Goal: Task Accomplishment & Management: Manage account settings

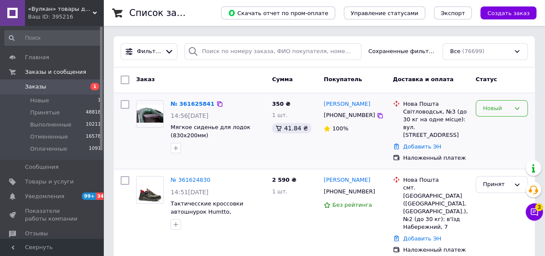
click at [511, 109] on div "Новый" at bounding box center [502, 108] width 52 height 17
click at [492, 127] on li "Принят" at bounding box center [501, 126] width 51 height 16
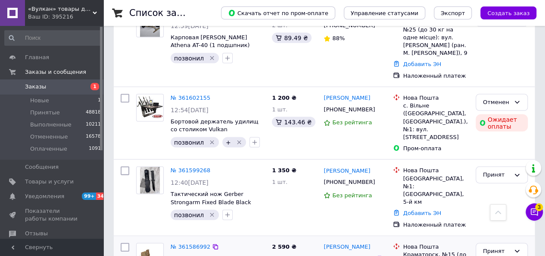
scroll to position [890, 0]
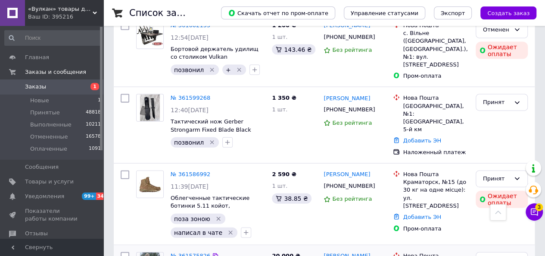
scroll to position [976, 0]
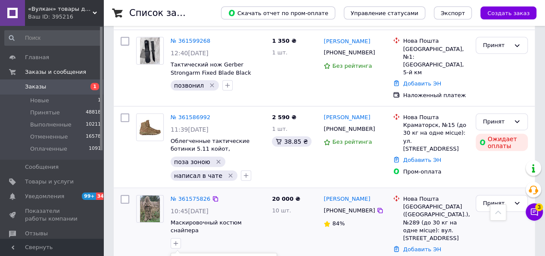
type input "позв"
checkbox input "true"
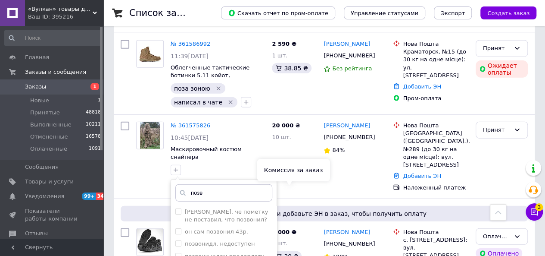
scroll to position [1063, 0]
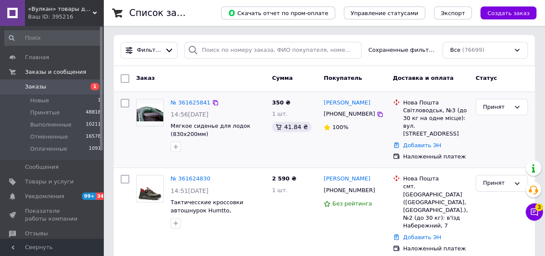
scroll to position [0, 0]
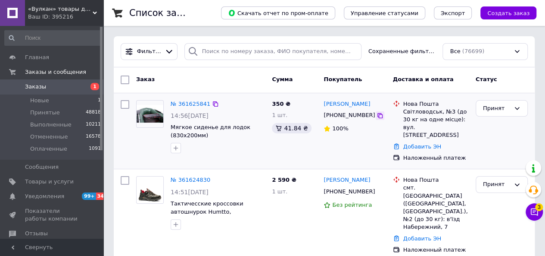
click at [377, 117] on icon at bounding box center [380, 115] width 7 height 7
click at [178, 149] on icon "button" at bounding box center [175, 147] width 7 height 7
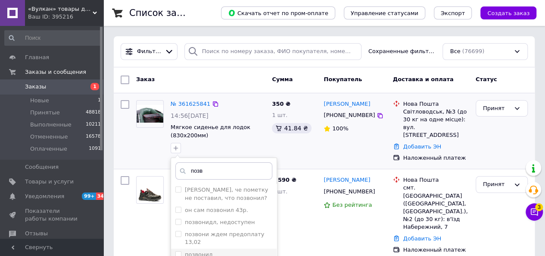
type input "позв"
click at [201, 251] on label "позвонил" at bounding box center [199, 254] width 28 height 6
checkbox input "true"
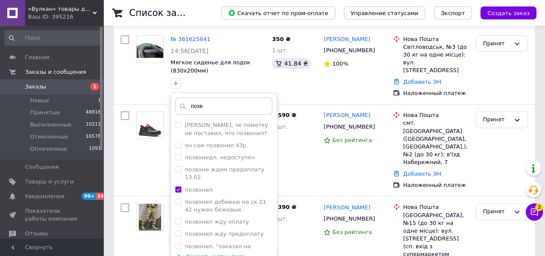
scroll to position [129, 0]
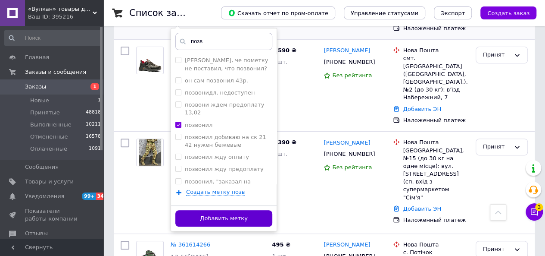
click at [236, 213] on button "Добавить метку" at bounding box center [223, 218] width 97 height 17
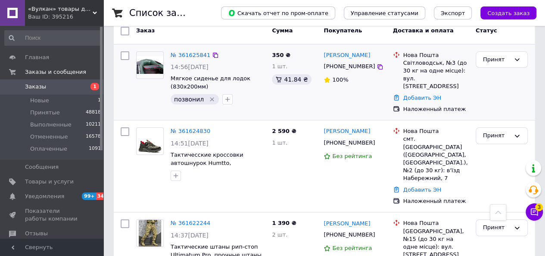
scroll to position [0, 0]
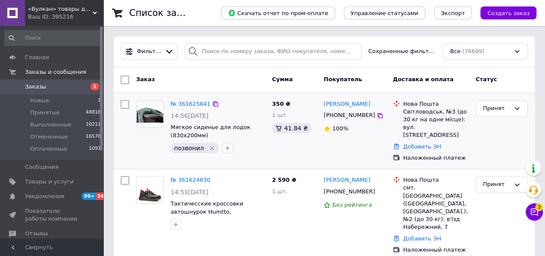
drag, startPoint x: 384, startPoint y: 103, endPoint x: 323, endPoint y: 100, distance: 61.2
click at [323, 100] on div "[PERSON_NAME]" at bounding box center [355, 104] width 64 height 10
copy link "[PERSON_NAME]"
click at [377, 115] on icon at bounding box center [380, 115] width 7 height 7
drag, startPoint x: 403, startPoint y: 109, endPoint x: 436, endPoint y: 130, distance: 38.1
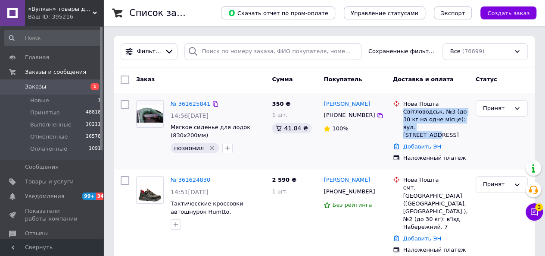
click at [454, 125] on div "Світловодськ, №3 (до 30 кг на одне місце): вул. [STREET_ADDRESS]" at bounding box center [435, 123] width 65 height 31
copy div "Світловодськ, №3 (до 30 кг на одне місце): вул. [STREET_ADDRESS]"
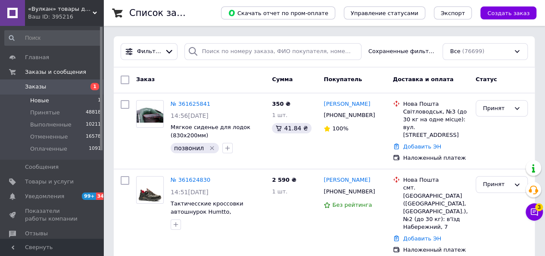
click at [47, 99] on span "Новые" at bounding box center [39, 101] width 19 height 8
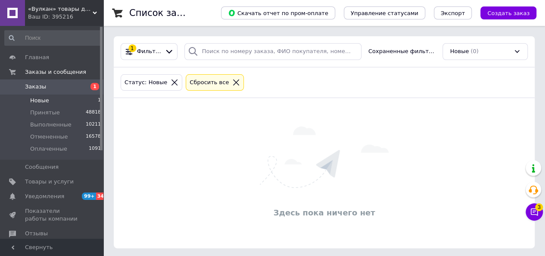
click at [232, 82] on icon at bounding box center [236, 82] width 8 height 8
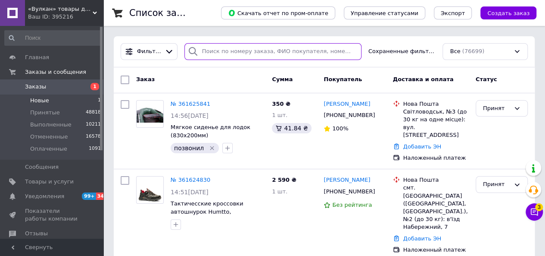
click at [228, 48] on input "search" at bounding box center [272, 51] width 177 height 17
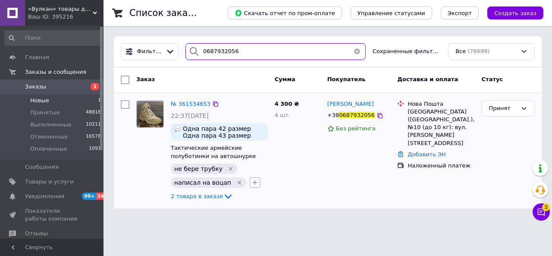
type input "0687932056"
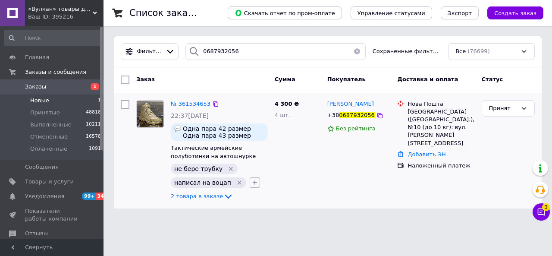
click at [252, 182] on icon "button" at bounding box center [254, 182] width 5 height 5
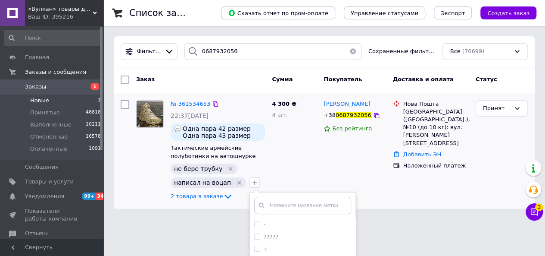
scroll to position [86, 0]
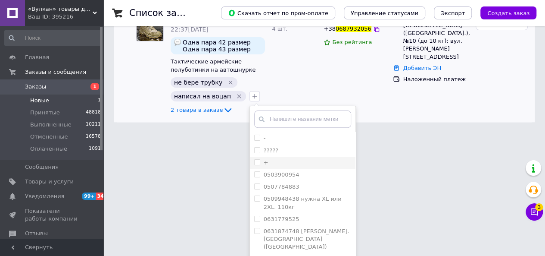
click at [254, 160] on input "+" at bounding box center [257, 162] width 6 height 6
checkbox input "true"
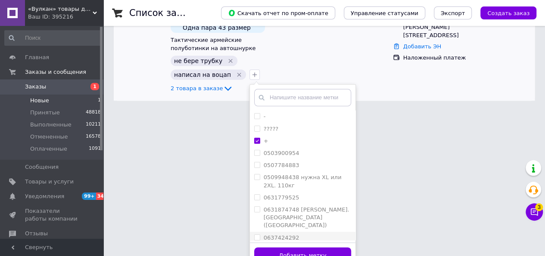
scroll to position [119, 0]
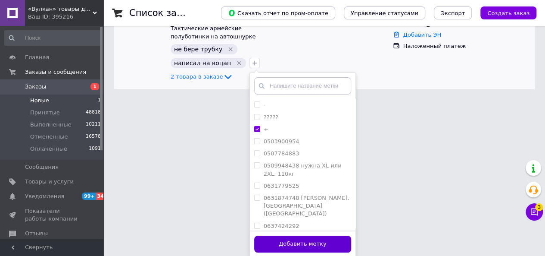
click at [284, 243] on button "Добавить метку" at bounding box center [302, 243] width 97 height 17
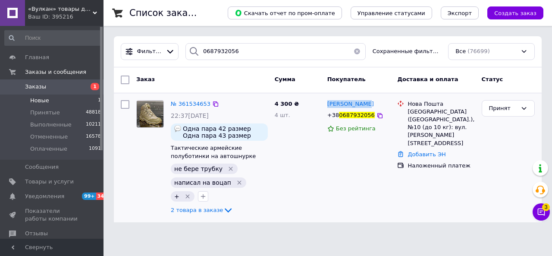
drag, startPoint x: 369, startPoint y: 100, endPoint x: 327, endPoint y: 104, distance: 42.8
click at [327, 104] on div "Шамиль Алиев" at bounding box center [358, 104] width 65 height 10
copy span "Шамиль Алиев"
drag, startPoint x: 374, startPoint y: 112, endPoint x: 367, endPoint y: 131, distance: 19.9
click at [376, 115] on icon at bounding box center [379, 115] width 7 height 7
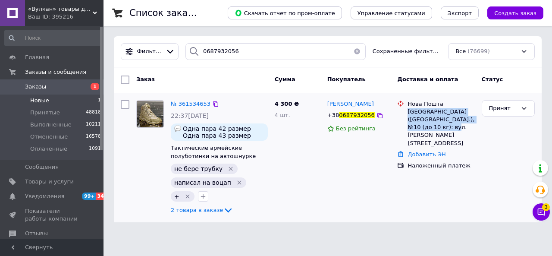
drag, startPoint x: 408, startPoint y: 109, endPoint x: 449, endPoint y: 128, distance: 44.4
click at [449, 128] on div "Львів (Львівська обл.), №10 (до 10 кг): вул. Левицького, 7" at bounding box center [440, 127] width 67 height 39
copy div "Львів (Львівська обл.), №10 (до 10 кг): вул. Левицького, 7"
click at [302, 178] on div "4 300 ₴ 4 шт." at bounding box center [297, 158] width 53 height 122
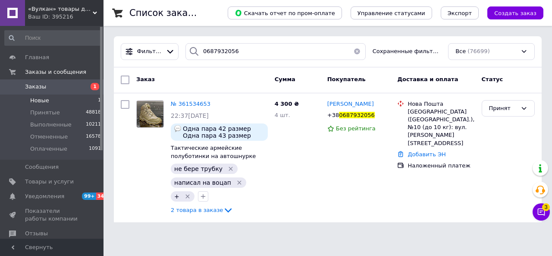
click at [355, 51] on button "button" at bounding box center [356, 51] width 17 height 17
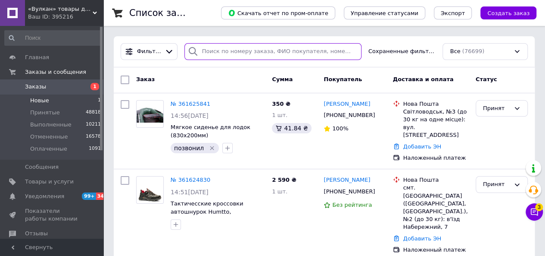
click at [228, 53] on input "search" at bounding box center [272, 51] width 177 height 17
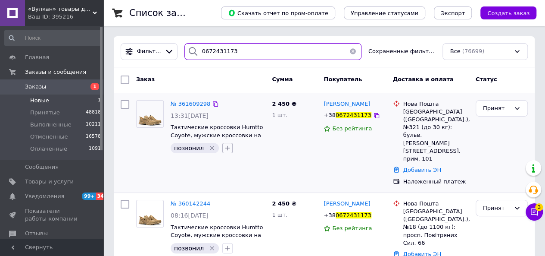
type input "0672431173"
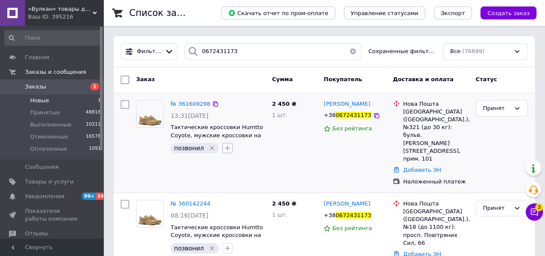
click at [224, 144] on icon "button" at bounding box center [227, 147] width 7 height 7
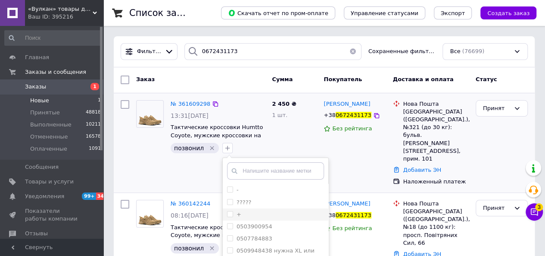
drag, startPoint x: 227, startPoint y: 211, endPoint x: 273, endPoint y: 208, distance: 46.6
click at [227, 211] on input "+" at bounding box center [230, 214] width 6 height 6
checkbox input "true"
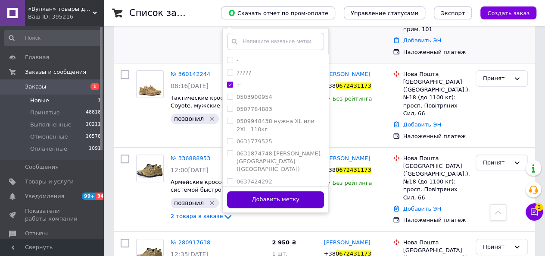
click at [260, 199] on button "Добавить метку" at bounding box center [275, 199] width 97 height 17
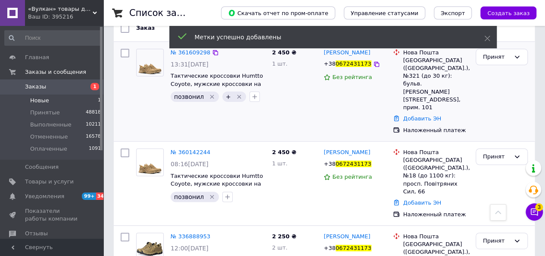
scroll to position [0, 0]
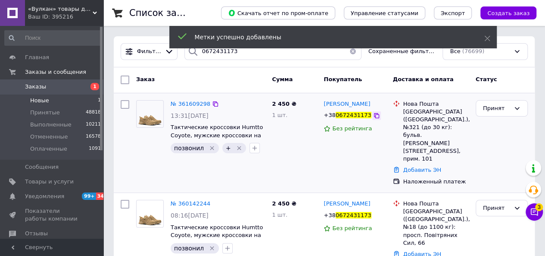
click at [374, 114] on icon at bounding box center [376, 115] width 5 height 5
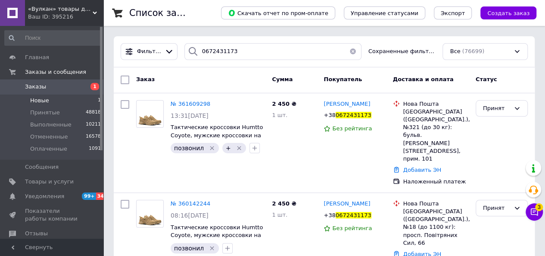
click at [349, 50] on button "button" at bounding box center [352, 51] width 17 height 17
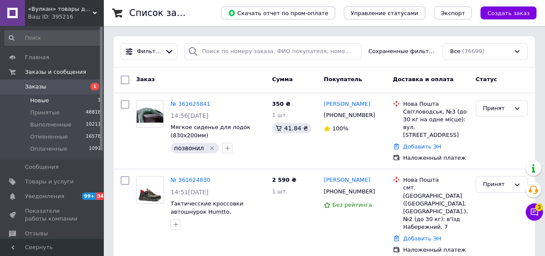
click at [57, 96] on li "Новые 1" at bounding box center [53, 100] width 106 height 12
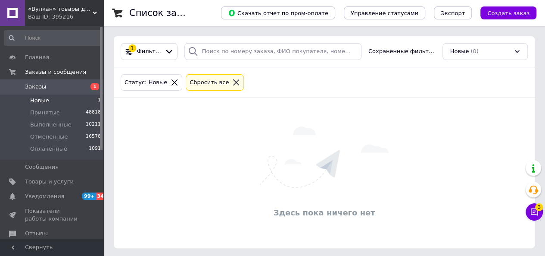
click at [232, 81] on icon at bounding box center [236, 82] width 8 height 8
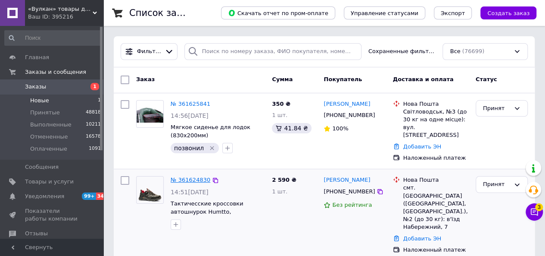
click at [198, 176] on link "№ 361624830" at bounding box center [191, 179] width 40 height 6
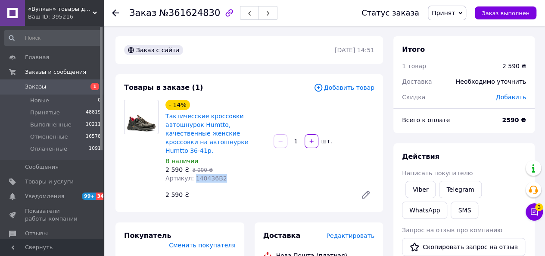
drag, startPoint x: 192, startPoint y: 167, endPoint x: 222, endPoint y: 168, distance: 30.2
click at [222, 174] on div "Артикул: 140436B2" at bounding box center [215, 178] width 101 height 9
copy span "140436B2"
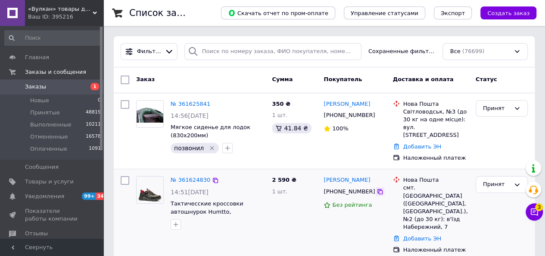
click at [377, 189] on icon at bounding box center [379, 191] width 5 height 5
click at [174, 221] on icon "button" at bounding box center [175, 224] width 7 height 7
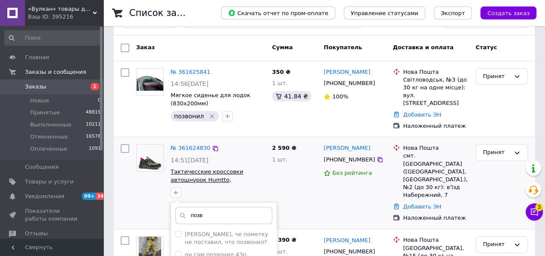
scroll to position [129, 0]
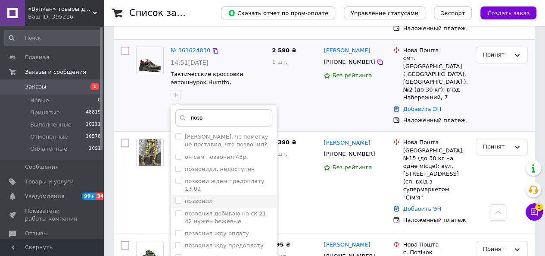
type input "позв"
click at [199, 197] on label "позвонил" at bounding box center [199, 200] width 28 height 6
checkbox input "true"
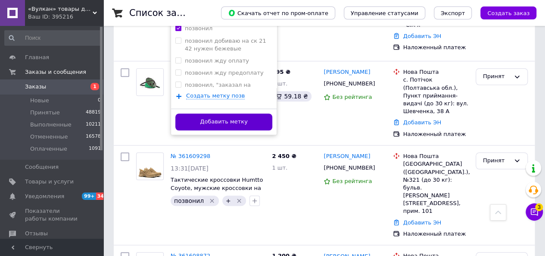
click at [234, 114] on button "Добавить метку" at bounding box center [223, 121] width 97 height 17
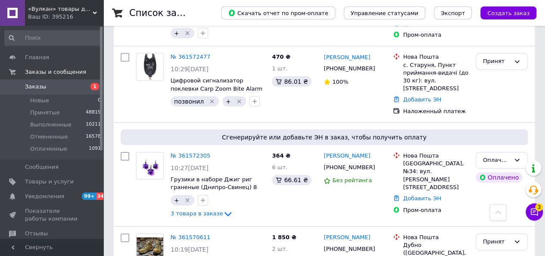
scroll to position [1493, 0]
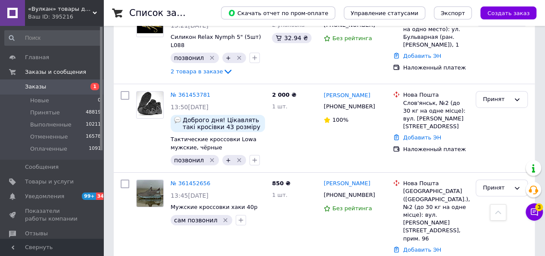
scroll to position [1490, 0]
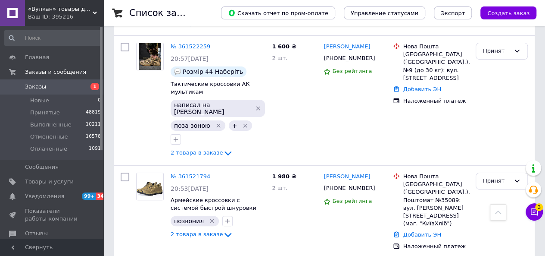
scroll to position [1664, 0]
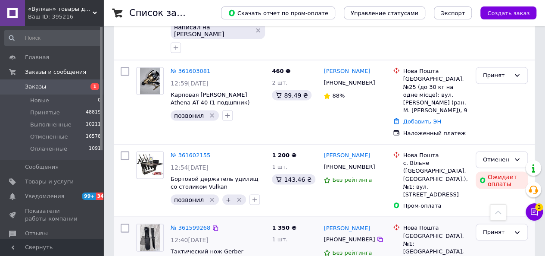
scroll to position [804, 0]
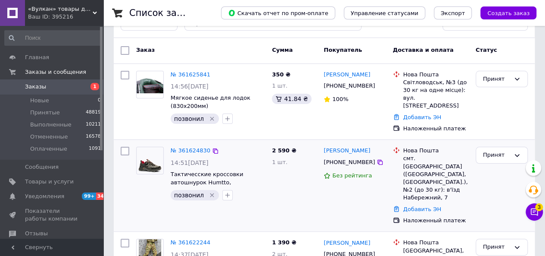
scroll to position [0, 0]
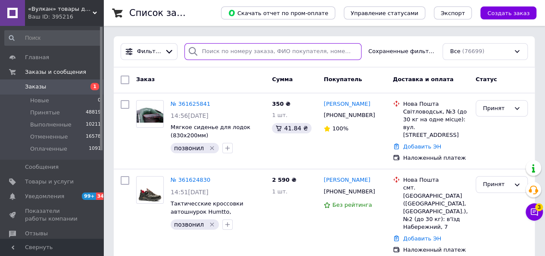
click at [234, 50] on input "search" at bounding box center [272, 51] width 177 height 17
paste input "[PHONE_NUMBER]"
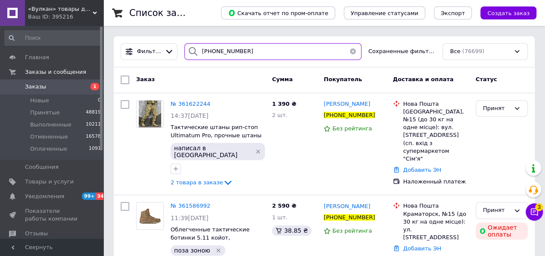
type input "[PHONE_NUMBER]"
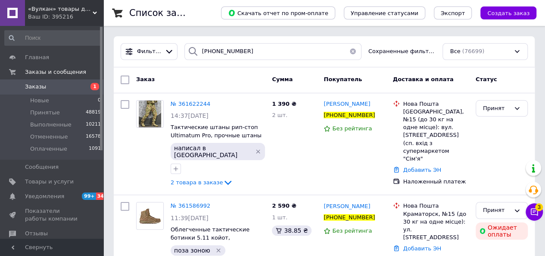
click at [351, 52] on button "button" at bounding box center [352, 51] width 17 height 17
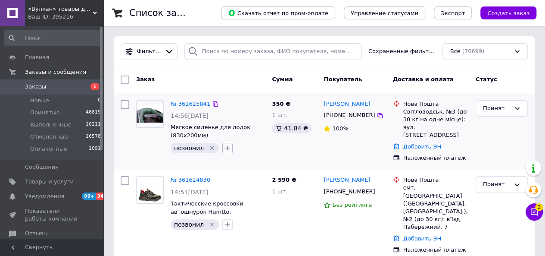
click at [225, 148] on icon "button" at bounding box center [227, 148] width 5 height 5
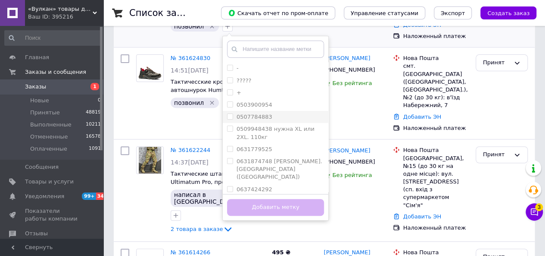
scroll to position [129, 0]
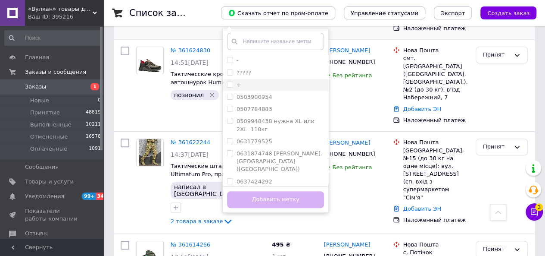
click at [227, 82] on input "+" at bounding box center [230, 84] width 6 height 6
checkbox input "true"
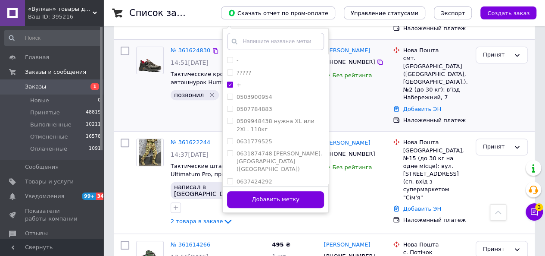
scroll to position [215, 0]
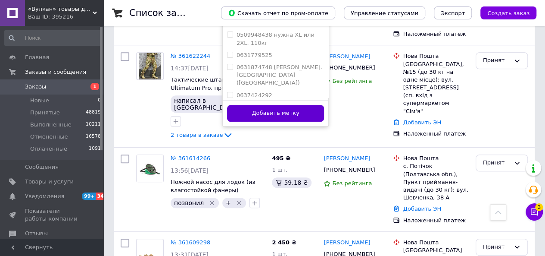
click at [268, 112] on button "Добавить метку" at bounding box center [275, 113] width 97 height 17
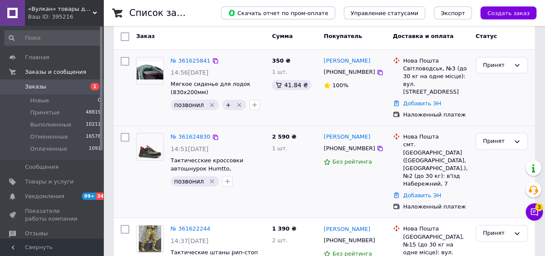
scroll to position [0, 0]
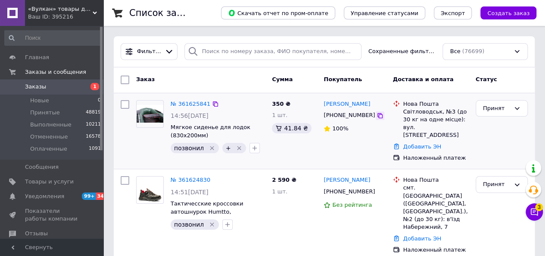
click at [377, 114] on icon at bounding box center [379, 115] width 5 height 5
drag, startPoint x: 362, startPoint y: 171, endPoint x: 322, endPoint y: 171, distance: 40.1
click at [322, 172] on div "Сергій Кузьмін +380506519191 Без рейтинга" at bounding box center [354, 214] width 69 height 84
copy link "[PERSON_NAME]"
click at [377, 189] on icon at bounding box center [379, 191] width 5 height 5
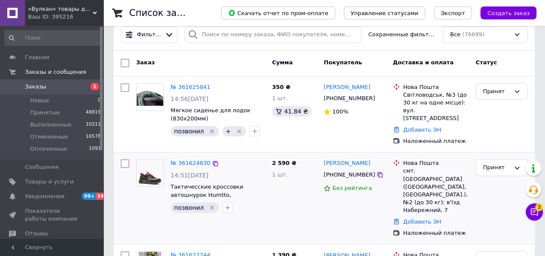
scroll to position [43, 0]
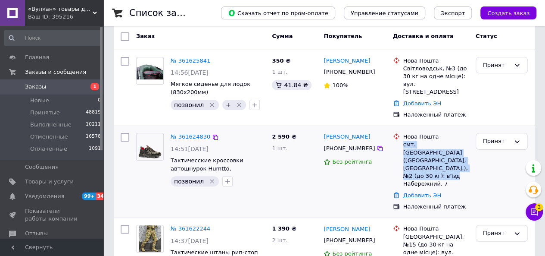
drag, startPoint x: 402, startPoint y: 138, endPoint x: 444, endPoint y: 157, distance: 46.1
click at [444, 157] on div "смт. [GEOGRAPHIC_DATA] ([GEOGRAPHIC_DATA], [GEOGRAPHIC_DATA].), №2 (до 30 кг): …" at bounding box center [435, 163] width 65 height 47
copy div "смт. [GEOGRAPHIC_DATA] ([GEOGRAPHIC_DATA], [GEOGRAPHIC_DATA].), №2 (до 30 кг): …"
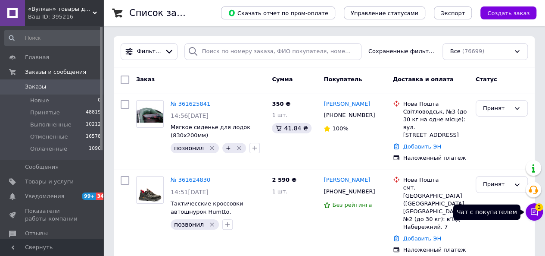
click at [536, 209] on span "3" at bounding box center [539, 207] width 8 height 8
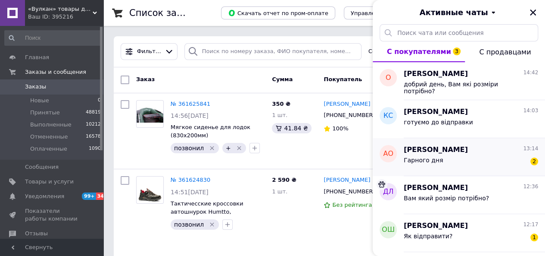
click at [468, 152] on span "Андрусенко Олександр Анатолійович" at bounding box center [436, 150] width 64 height 10
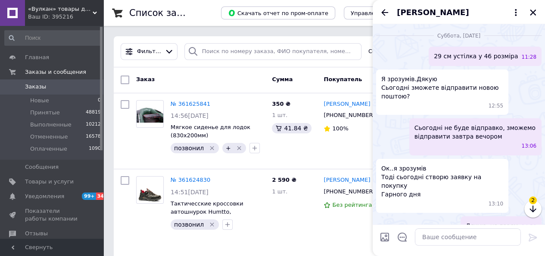
scroll to position [1067, 0]
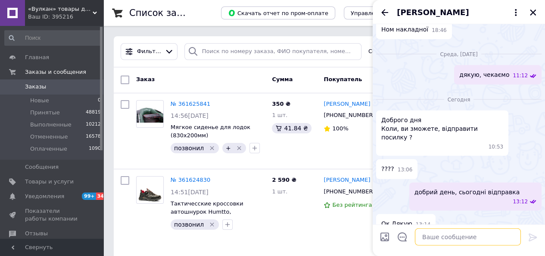
click at [449, 239] on textarea at bounding box center [468, 236] width 106 height 17
type textarea "будь ласка"
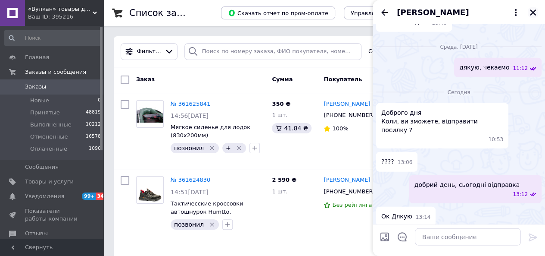
drag, startPoint x: 531, startPoint y: 5, endPoint x: 532, endPoint y: 12, distance: 7.3
click at [531, 8] on div "Андрусенко Олександр Анатолійович" at bounding box center [459, 12] width 172 height 24
click at [532, 12] on icon "Закрыть" at bounding box center [533, 13] width 8 height 8
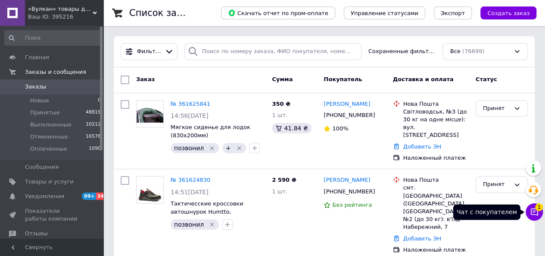
click at [533, 206] on button "Чат с покупателем 1" at bounding box center [534, 211] width 17 height 17
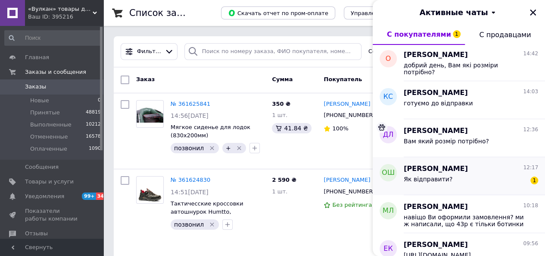
scroll to position [43, 0]
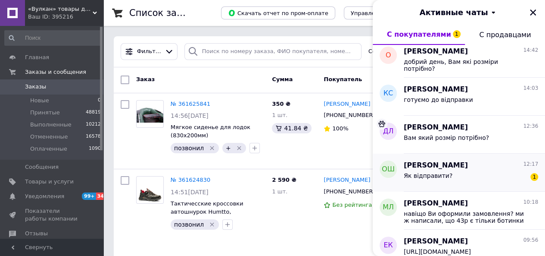
click at [458, 179] on div "Як відправити? 1" at bounding box center [471, 177] width 134 height 14
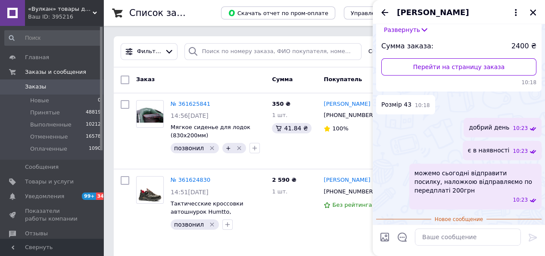
scroll to position [125, 0]
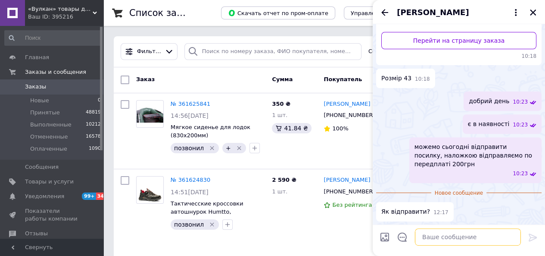
click at [432, 241] on textarea at bounding box center [468, 236] width 106 height 17
paste textarea "Передплата 200грн [CREDIT_CARD_NUMBER] [PERSON_NAME] після оплати пришліть, буд…"
type textarea "Передплата 200грн [CREDIT_CARD_NUMBER] [PERSON_NAME] після оплати пришліть, буд…"
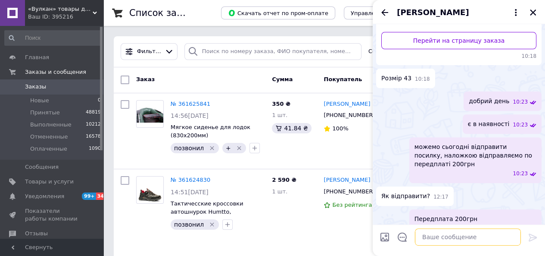
scroll to position [0, 0]
click at [532, 10] on icon "Закрыть" at bounding box center [533, 13] width 8 height 8
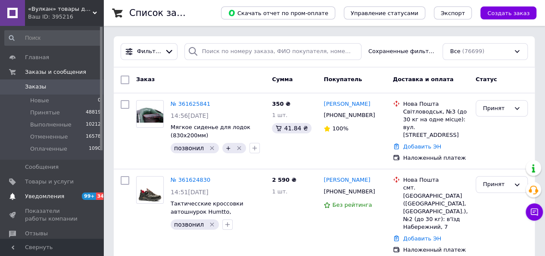
click at [53, 194] on span "Уведомления" at bounding box center [44, 196] width 39 height 8
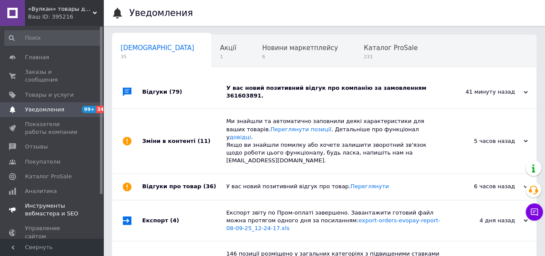
scroll to position [0, 3]
click at [62, 73] on span "Заказы и сообщения" at bounding box center [52, 76] width 55 height 16
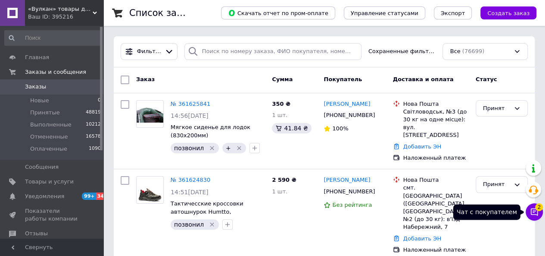
click at [536, 217] on button "Чат с покупателем 2" at bounding box center [534, 211] width 17 height 17
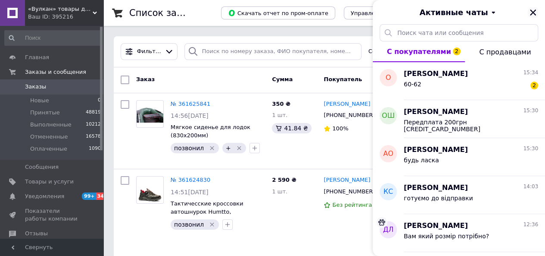
click at [534, 12] on icon "Закрыть" at bounding box center [533, 13] width 8 height 8
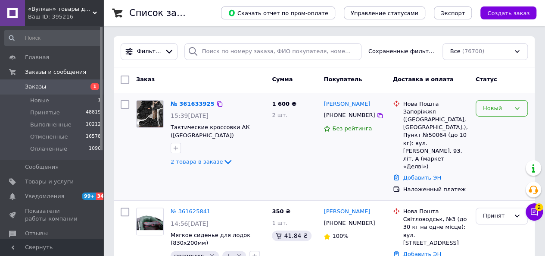
click at [508, 107] on div "Новый" at bounding box center [496, 108] width 27 height 9
click at [495, 122] on li "Принят" at bounding box center [501, 126] width 51 height 16
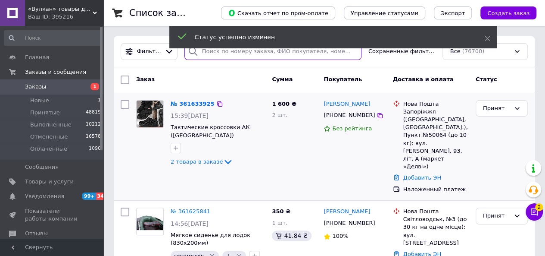
click at [242, 53] on input "search" at bounding box center [272, 51] width 177 height 17
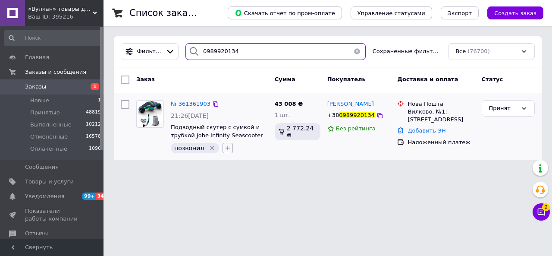
type input "0989920134"
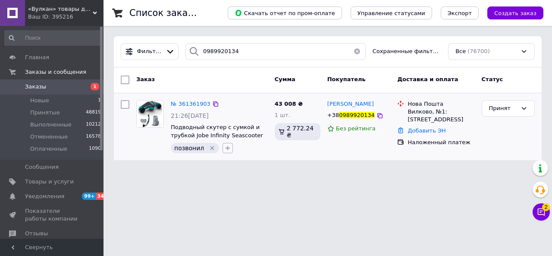
click at [224, 146] on icon "button" at bounding box center [227, 147] width 7 height 7
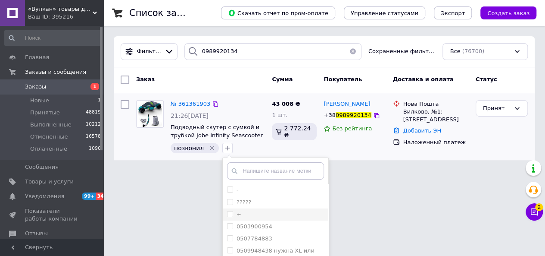
click at [227, 214] on input "+" at bounding box center [230, 214] width 6 height 6
checkbox input "true"
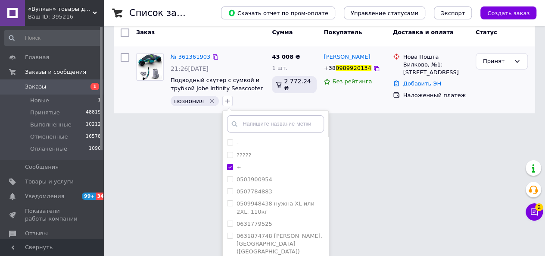
scroll to position [85, 0]
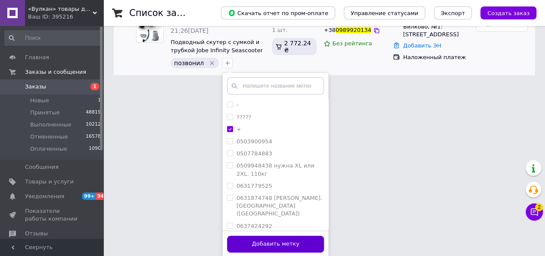
click at [274, 243] on button "Добавить метку" at bounding box center [275, 243] width 97 height 17
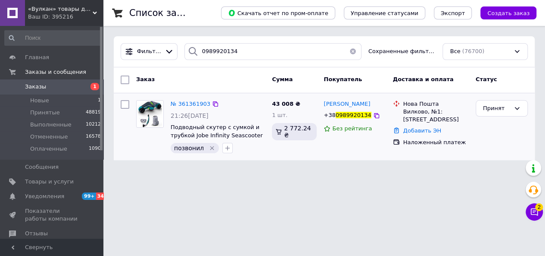
scroll to position [0, 0]
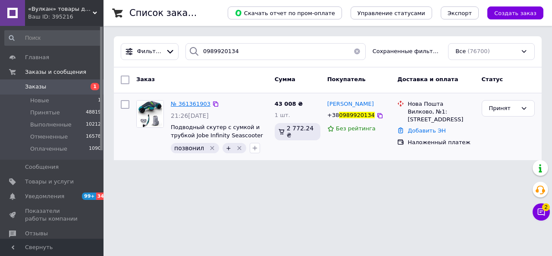
click at [190, 100] on span "№ 361361903" at bounding box center [191, 103] width 40 height 6
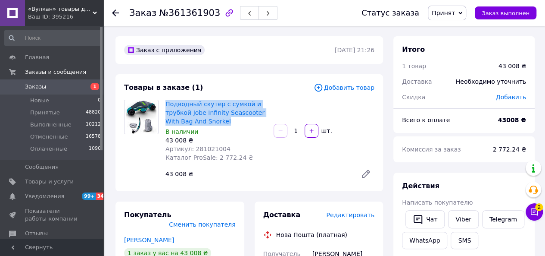
drag, startPoint x: 164, startPoint y: 103, endPoint x: 230, endPoint y: 121, distance: 68.7
click at [230, 121] on div "Подводный скутер с сумкой и трубкой Jobe Infinity Seascooter With Bag And Snork…" at bounding box center [216, 130] width 108 height 65
copy link "Подводный скутер с сумкой и трубкой Jobe Infinity Seascooter With Bag And Snork…"
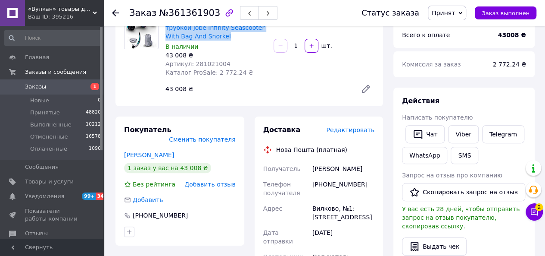
scroll to position [86, 0]
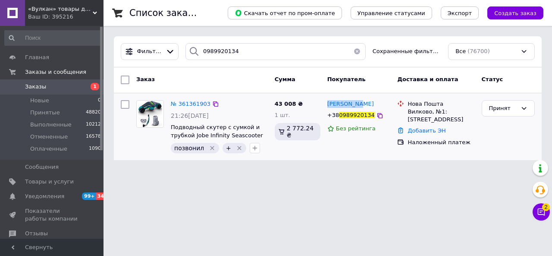
drag, startPoint x: 359, startPoint y: 102, endPoint x: 325, endPoint y: 101, distance: 34.0
click at [325, 101] on div "Олег Гачик +38 0989920134 Без рейтинга" at bounding box center [359, 127] width 70 height 60
copy span "Олег Гачик"
click at [376, 115] on icon at bounding box center [379, 115] width 7 height 7
drag, startPoint x: 406, startPoint y: 110, endPoint x: 459, endPoint y: 118, distance: 54.0
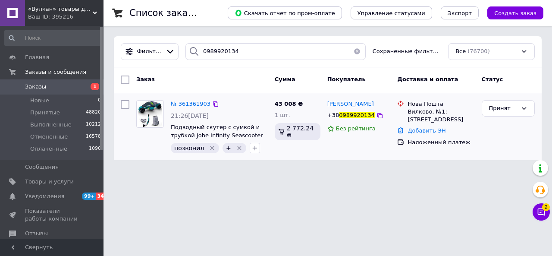
click at [459, 118] on div "Нова Пошта Вилково, №1: ул. Рождественская, 9" at bounding box center [440, 112] width 70 height 24
copy div "Вилково, №1: ул. Рождественская, 9"
click at [350, 57] on button "button" at bounding box center [356, 51] width 17 height 17
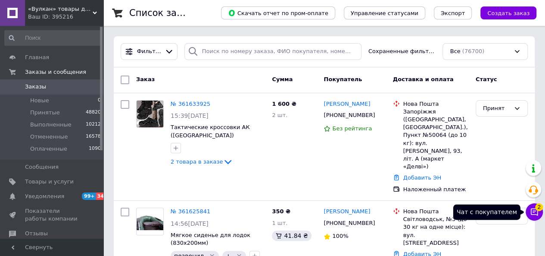
click at [534, 210] on icon at bounding box center [534, 211] width 7 height 7
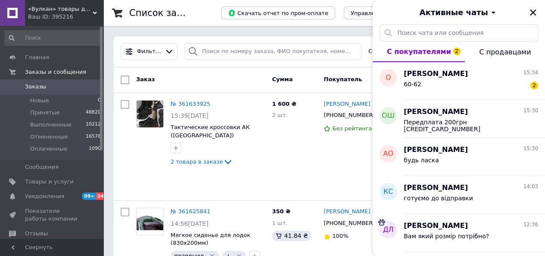
click at [535, 12] on icon "Закрыть" at bounding box center [533, 13] width 8 height 8
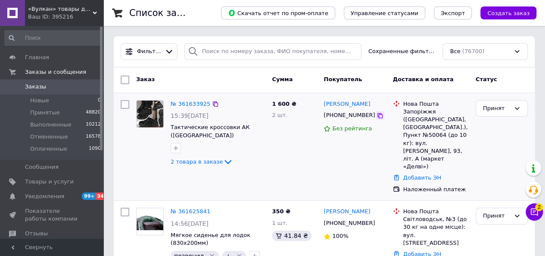
click at [377, 116] on icon at bounding box center [379, 115] width 5 height 5
click at [178, 144] on icon "button" at bounding box center [175, 147] width 7 height 7
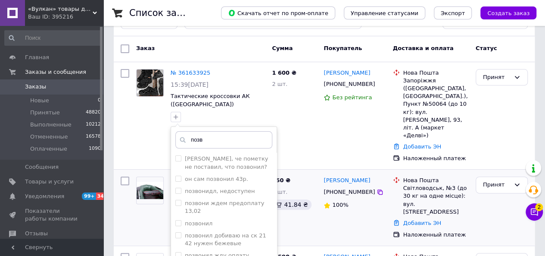
scroll to position [43, 0]
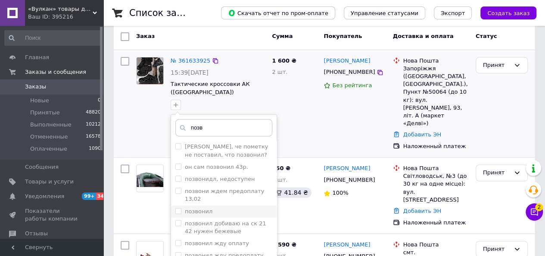
type input "позв"
click at [217, 207] on div "позвонил" at bounding box center [223, 211] width 97 height 8
checkbox input "true"
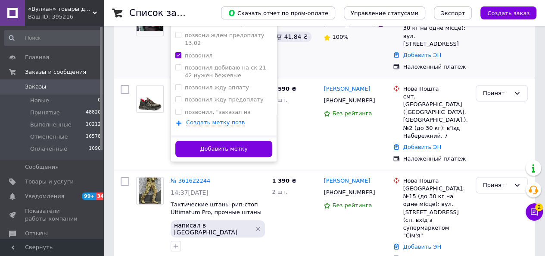
scroll to position [215, 0]
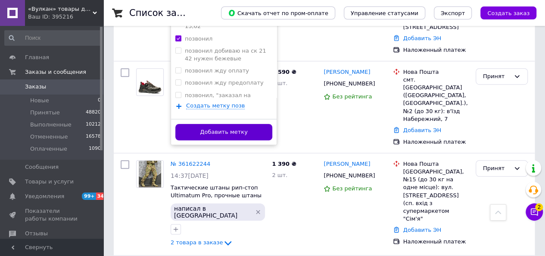
click at [254, 124] on button "Добавить метку" at bounding box center [223, 132] width 97 height 17
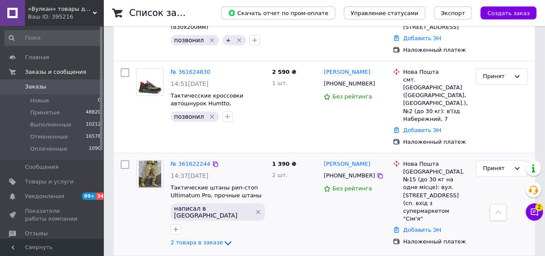
scroll to position [0, 0]
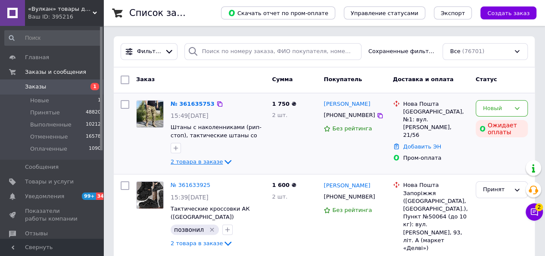
click at [190, 159] on span "2 товара в заказе" at bounding box center [197, 161] width 52 height 6
click at [377, 115] on icon at bounding box center [380, 115] width 7 height 7
click at [520, 106] on icon at bounding box center [517, 108] width 7 height 7
click at [499, 127] on li "Принят" at bounding box center [501, 126] width 51 height 16
click at [175, 150] on icon "button" at bounding box center [175, 147] width 7 height 7
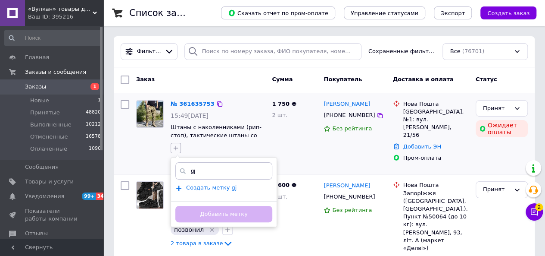
type input "g"
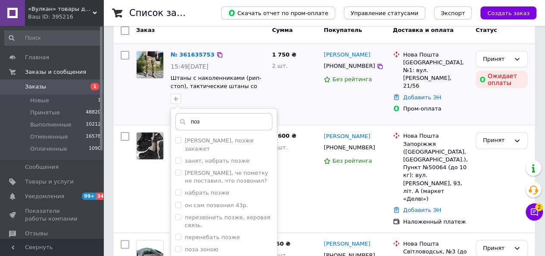
scroll to position [86, 0]
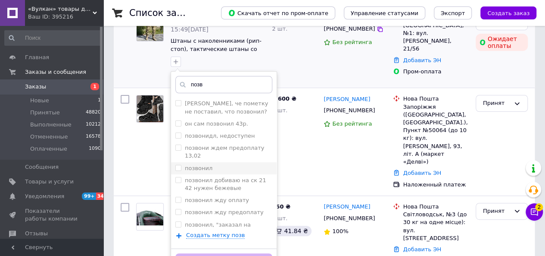
type input "позв"
click at [219, 164] on div "позвонил" at bounding box center [223, 168] width 97 height 8
checkbox input "true"
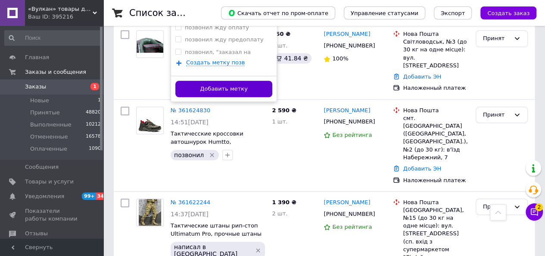
click at [233, 87] on button "Добавить метку" at bounding box center [223, 89] width 97 height 17
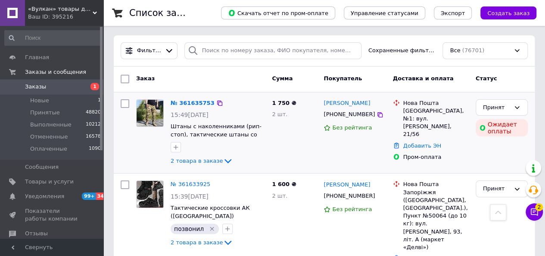
scroll to position [0, 0]
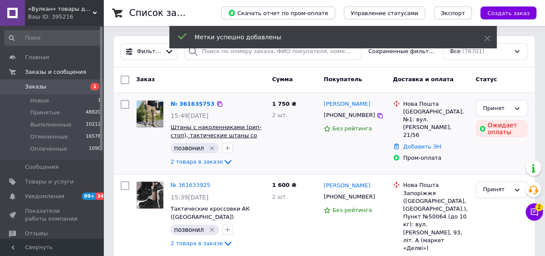
click at [232, 129] on span "Штаны с наколенниками (рип-стоп), тактические штаны со вставными наколенниками …" at bounding box center [216, 139] width 91 height 31
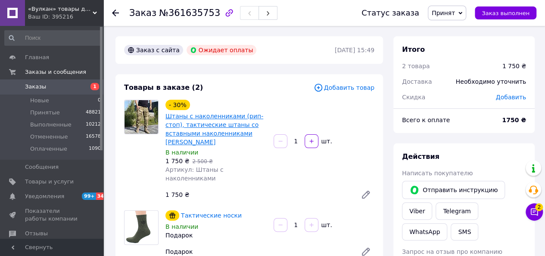
click at [221, 130] on link "Штаны с наколенниками (рип-стоп), тактические штаны со вставными наколенниками …" at bounding box center [214, 128] width 98 height 33
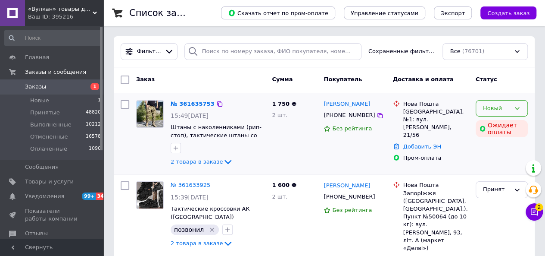
drag, startPoint x: 515, startPoint y: 109, endPoint x: 510, endPoint y: 113, distance: 6.5
click at [515, 109] on icon at bounding box center [517, 108] width 7 height 7
click at [499, 121] on li "Принят" at bounding box center [501, 126] width 51 height 16
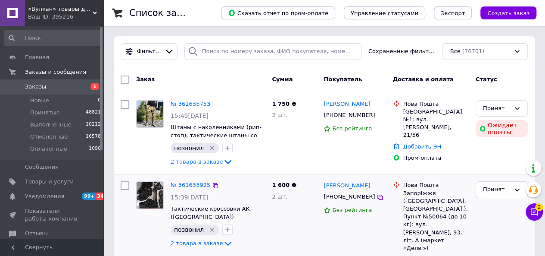
copy link "[PERSON_NAME]"
click at [377, 115] on icon at bounding box center [380, 115] width 7 height 7
click at [225, 148] on icon "button" at bounding box center [227, 148] width 5 height 5
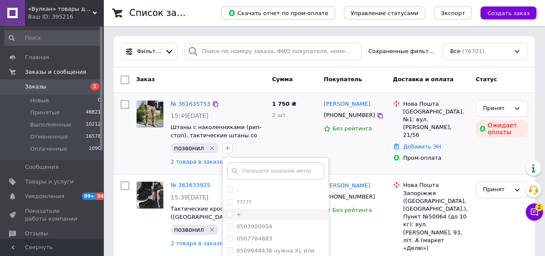
drag, startPoint x: 223, startPoint y: 213, endPoint x: 284, endPoint y: 209, distance: 61.3
click at [227, 213] on input "+" at bounding box center [230, 214] width 6 height 6
checkbox input "true"
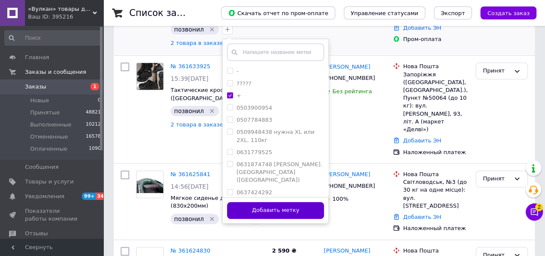
scroll to position [129, 0]
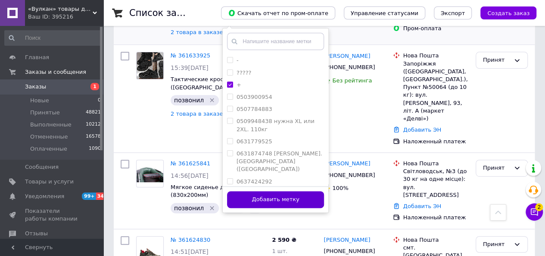
click at [275, 196] on button "Добавить метку" at bounding box center [275, 199] width 97 height 17
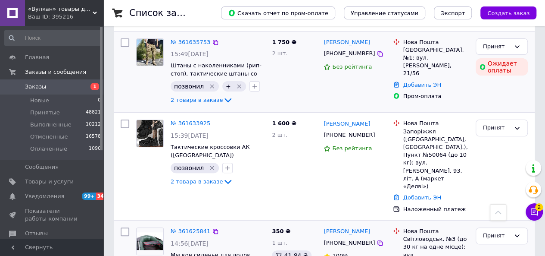
scroll to position [0, 0]
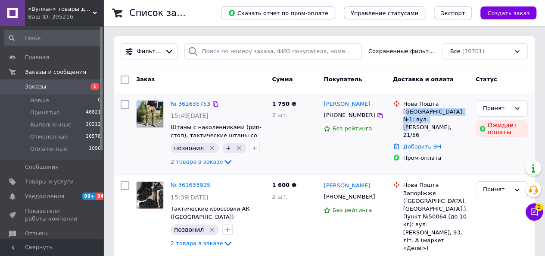
drag, startPoint x: 405, startPoint y: 110, endPoint x: 412, endPoint y: 118, distance: 11.0
click at [422, 122] on div "[GEOGRAPHIC_DATA], №1: вул. [PERSON_NAME], 21/56" at bounding box center [435, 123] width 65 height 31
drag, startPoint x: 404, startPoint y: 108, endPoint x: 419, endPoint y: 125, distance: 22.3
click at [419, 125] on div "[GEOGRAPHIC_DATA], №1: вул. [PERSON_NAME], 21/56" at bounding box center [435, 123] width 65 height 31
copy div "[GEOGRAPHIC_DATA], №1: вул. [PERSON_NAME], 21/56"
